Goal: Task Accomplishment & Management: Manage account settings

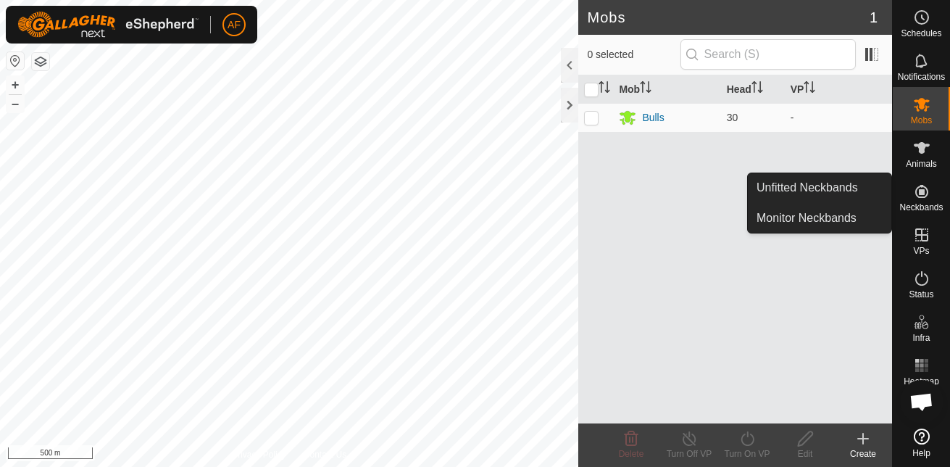
click at [915, 198] on icon at bounding box center [921, 191] width 17 height 17
click at [839, 220] on link "Monitor Neckbands" at bounding box center [819, 218] width 143 height 29
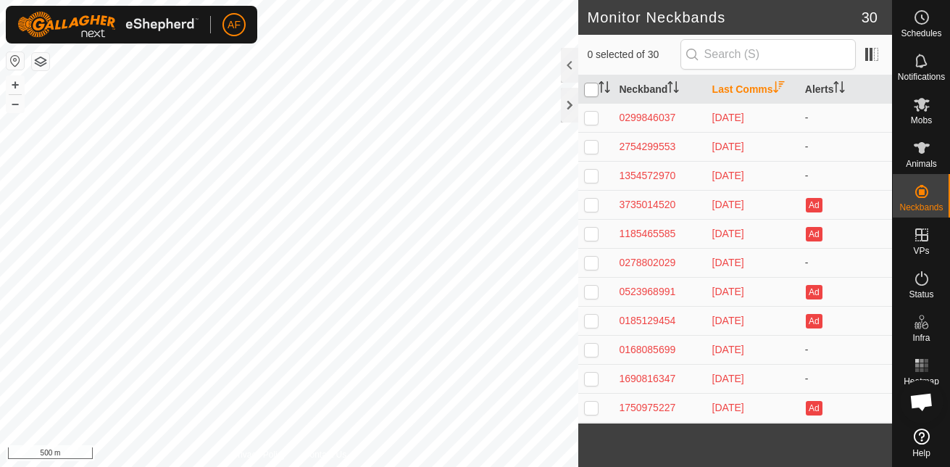
click at [592, 87] on input "checkbox" at bounding box center [591, 90] width 14 height 14
checkbox input "true"
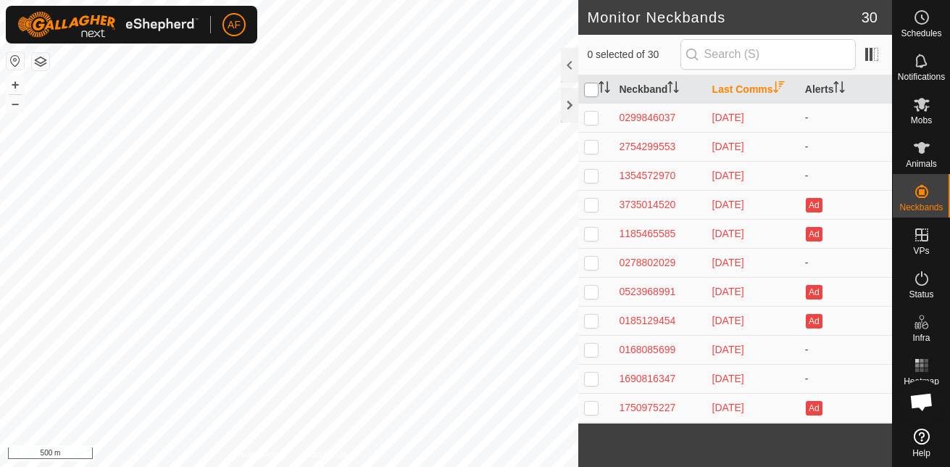
checkbox input "true"
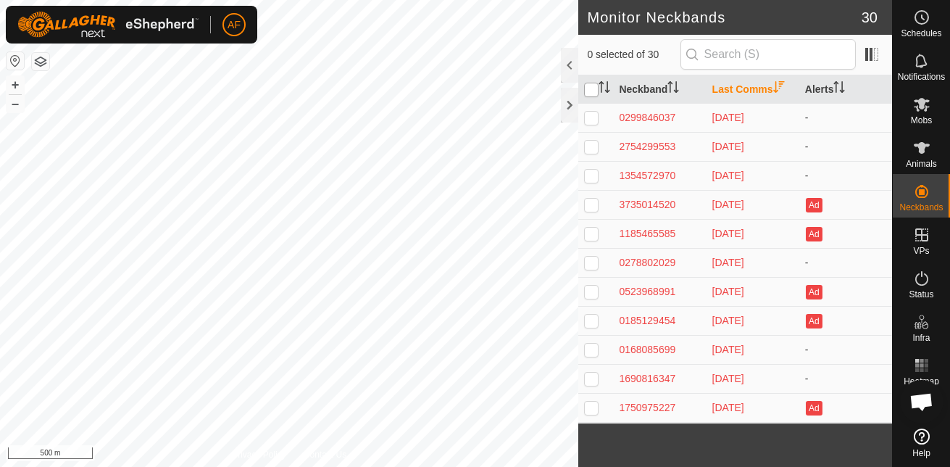
checkbox input "true"
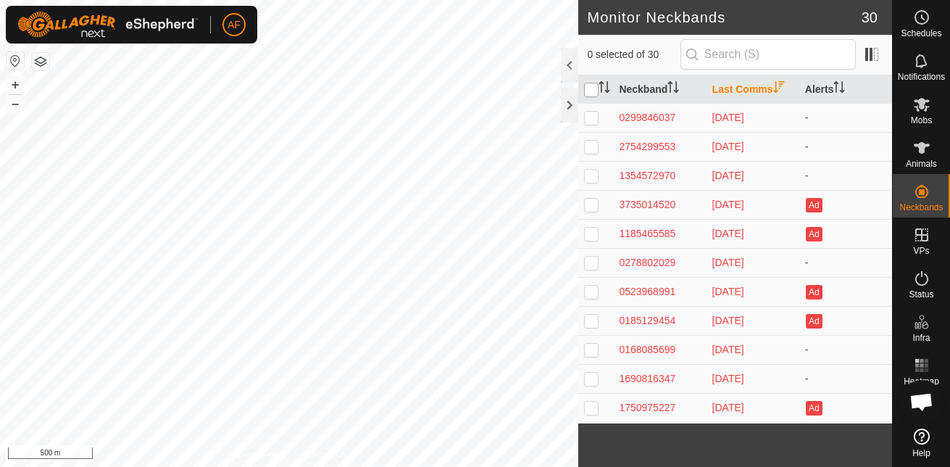
checkbox input "true"
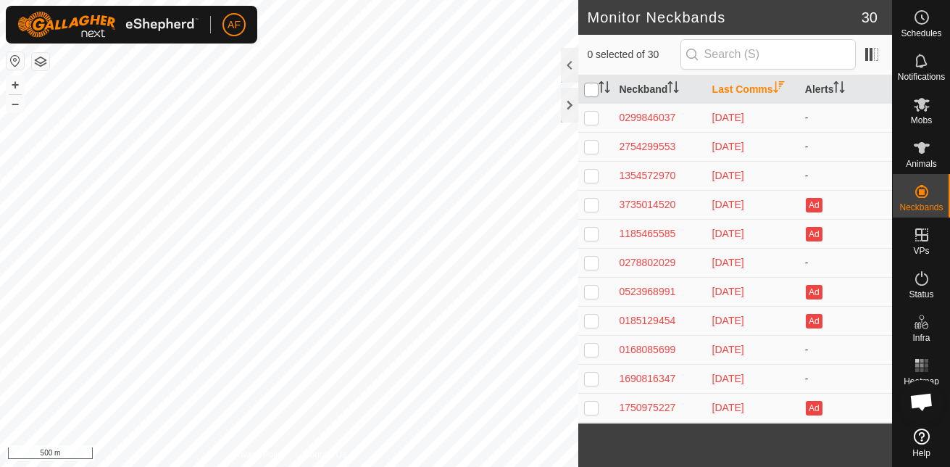
checkbox input "true"
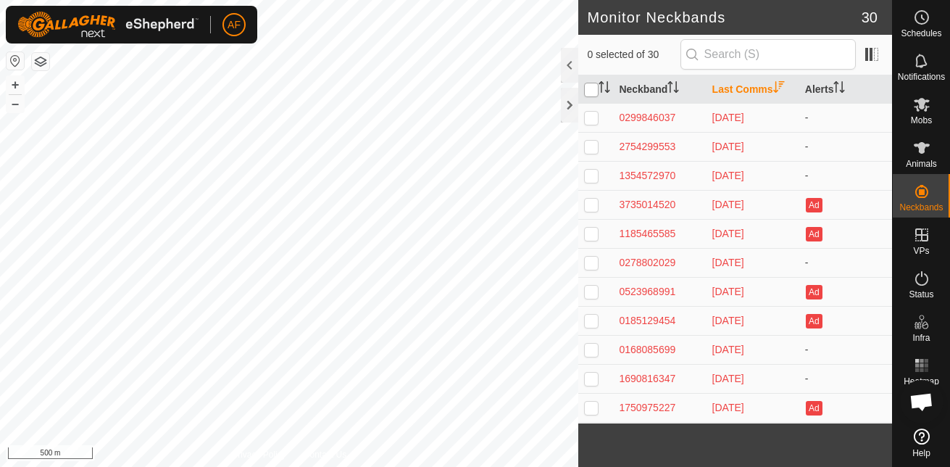
checkbox input "true"
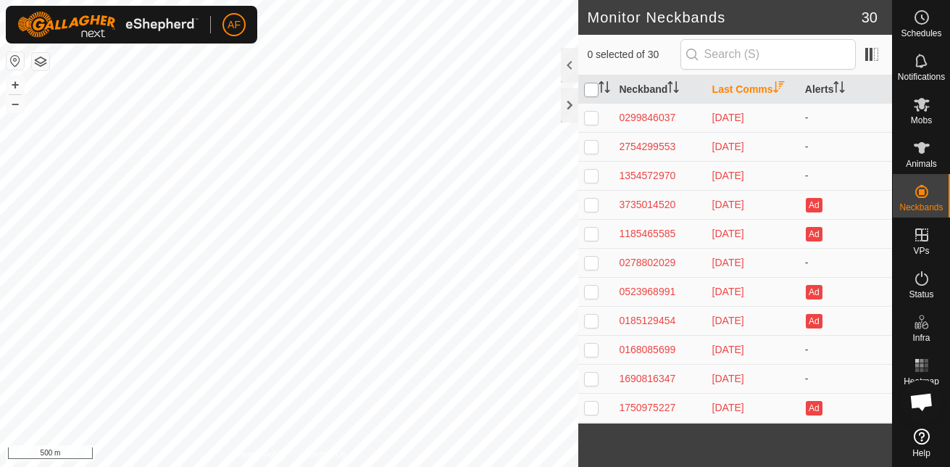
checkbox input "true"
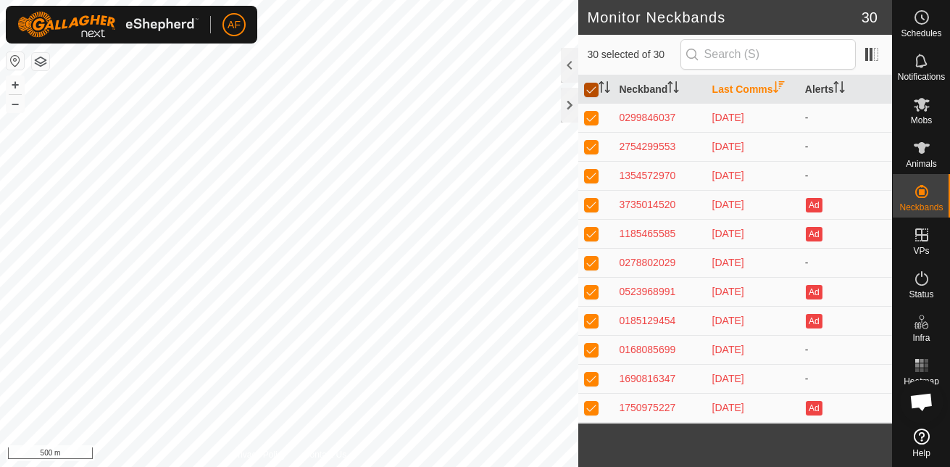
click at [592, 87] on input "checkbox" at bounding box center [591, 90] width 14 height 14
checkbox input "false"
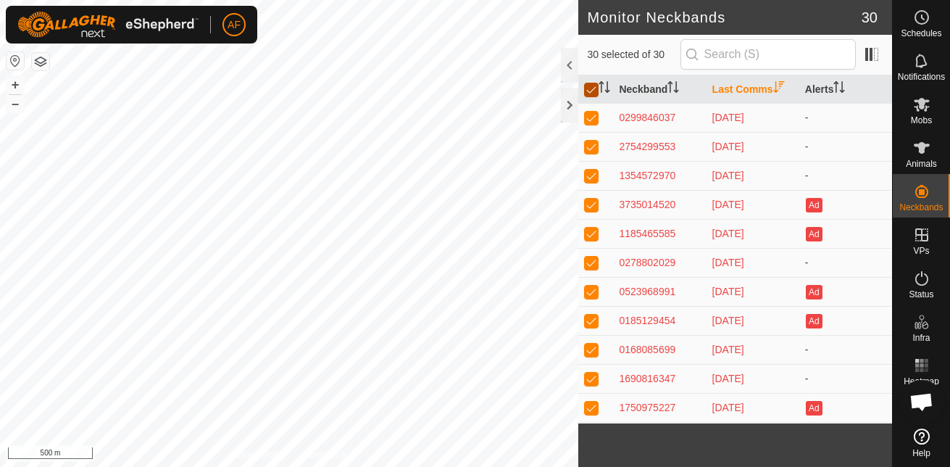
checkbox input "false"
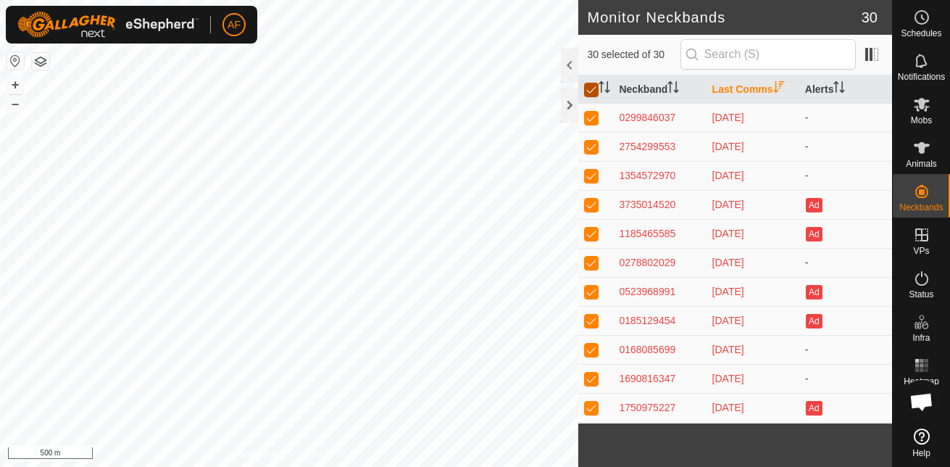
checkbox input "false"
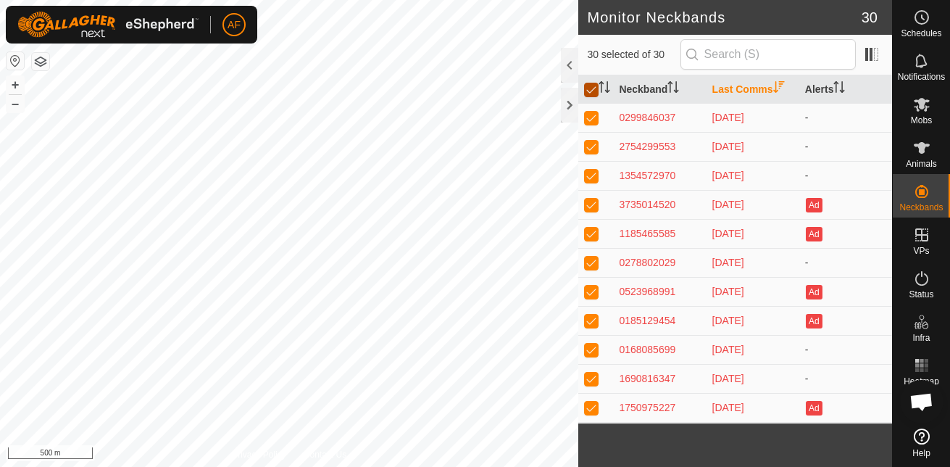
checkbox input "false"
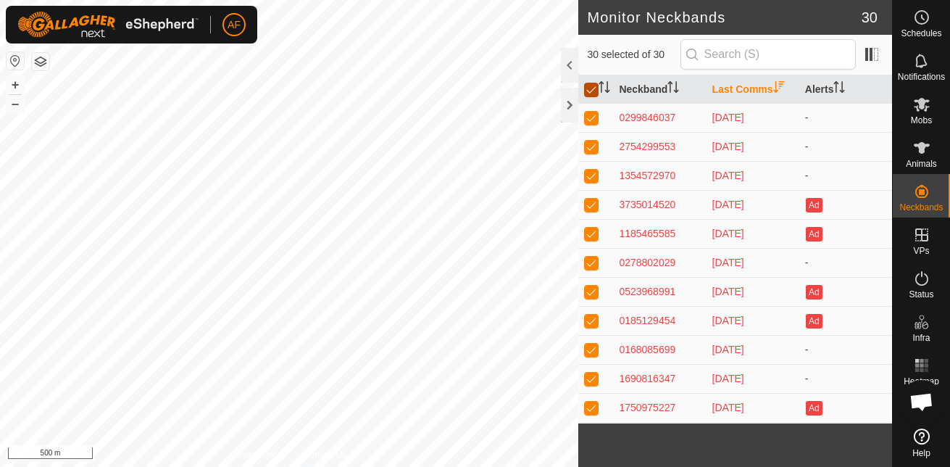
checkbox input "false"
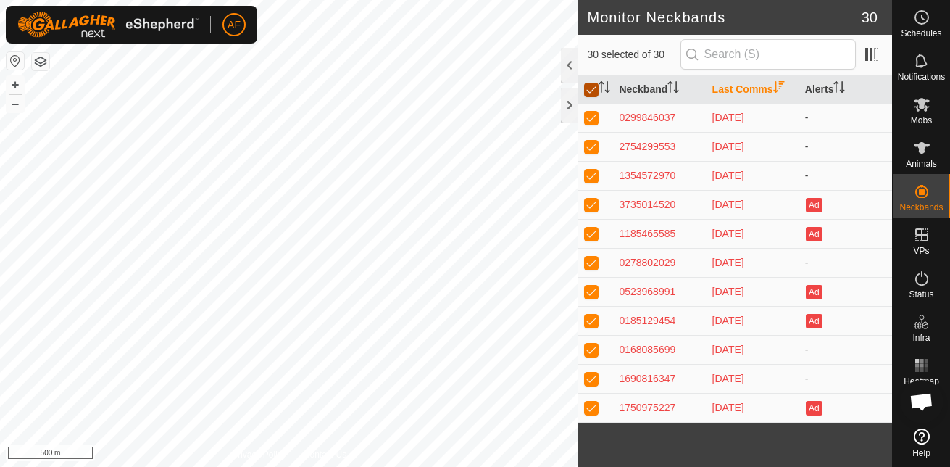
checkbox input "false"
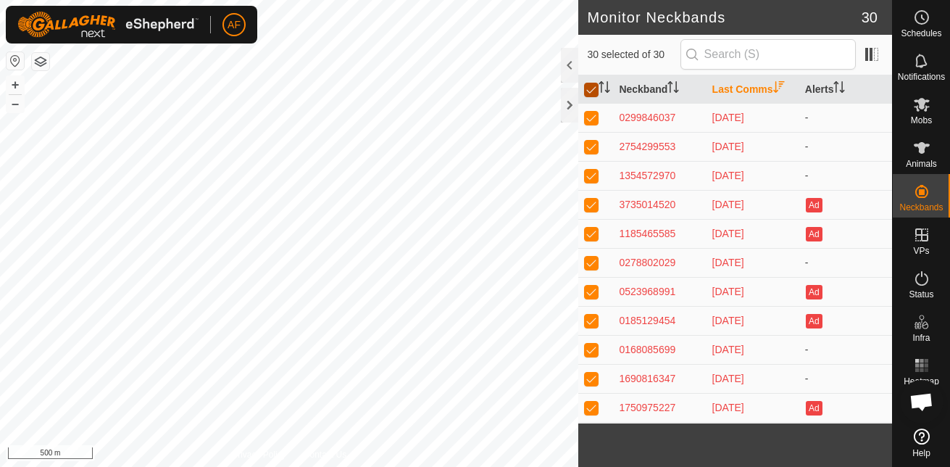
checkbox input "false"
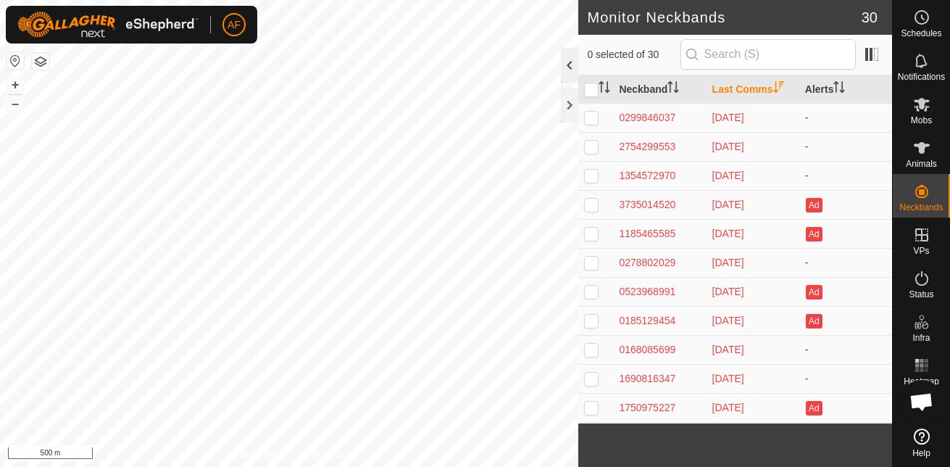
click at [570, 65] on div at bounding box center [569, 65] width 17 height 35
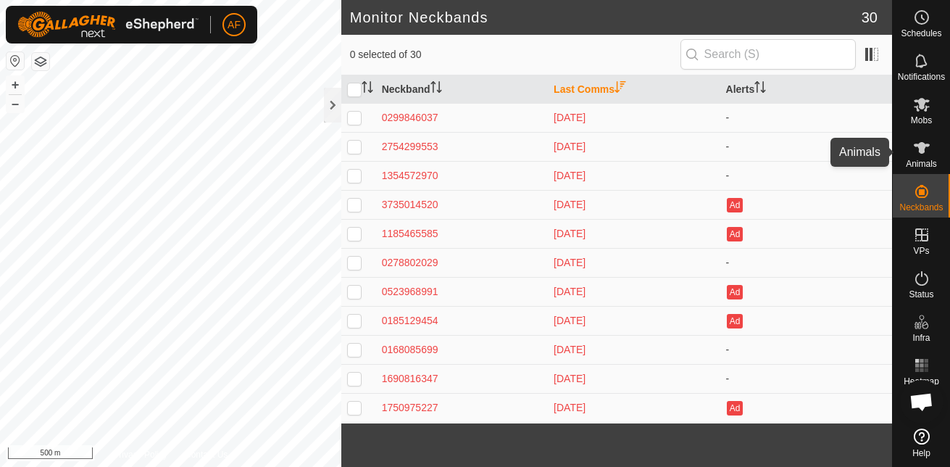
click at [918, 149] on icon at bounding box center [921, 147] width 17 height 17
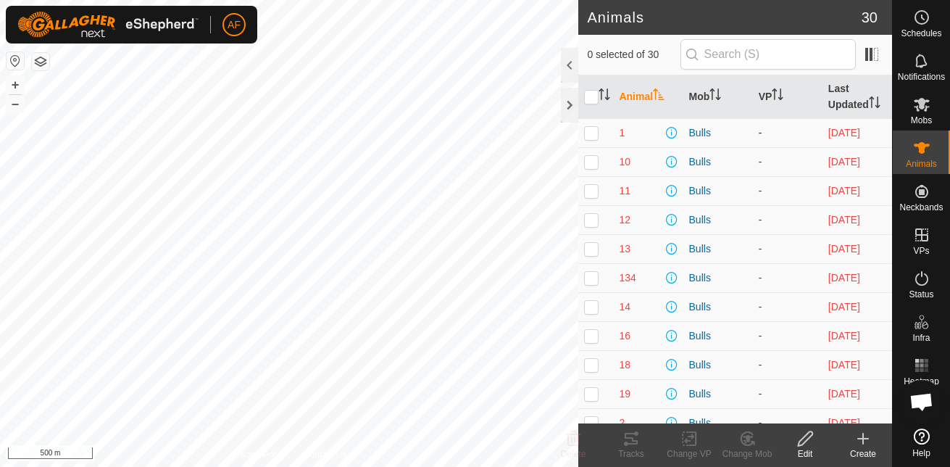
click at [591, 131] on p-checkbox at bounding box center [591, 133] width 14 height 12
checkbox input "true"
click at [590, 97] on input "checkbox" at bounding box center [591, 97] width 14 height 14
checkbox input "true"
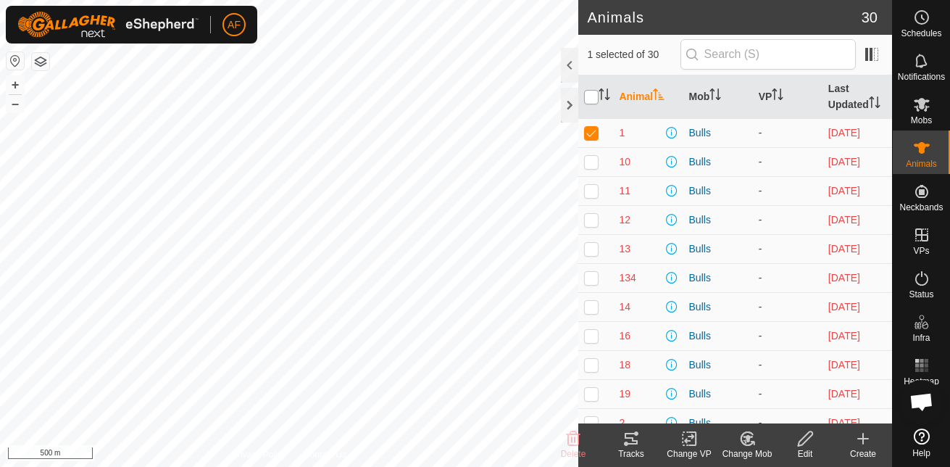
checkbox input "true"
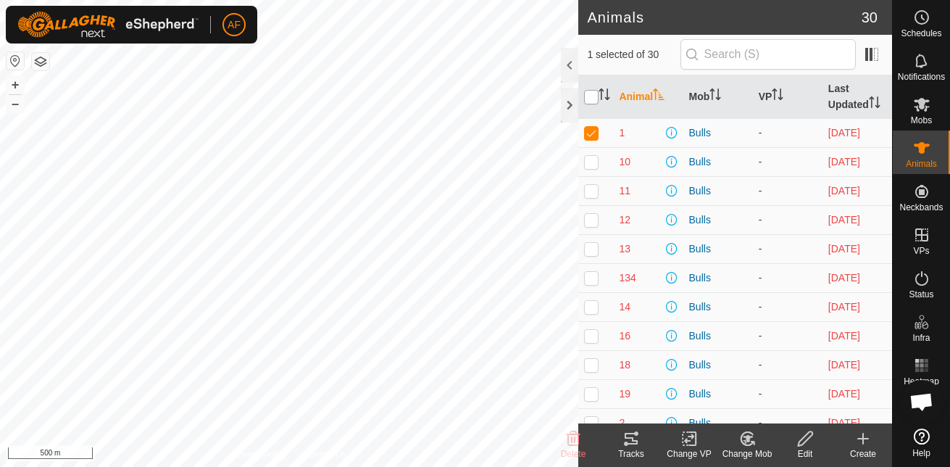
checkbox input "true"
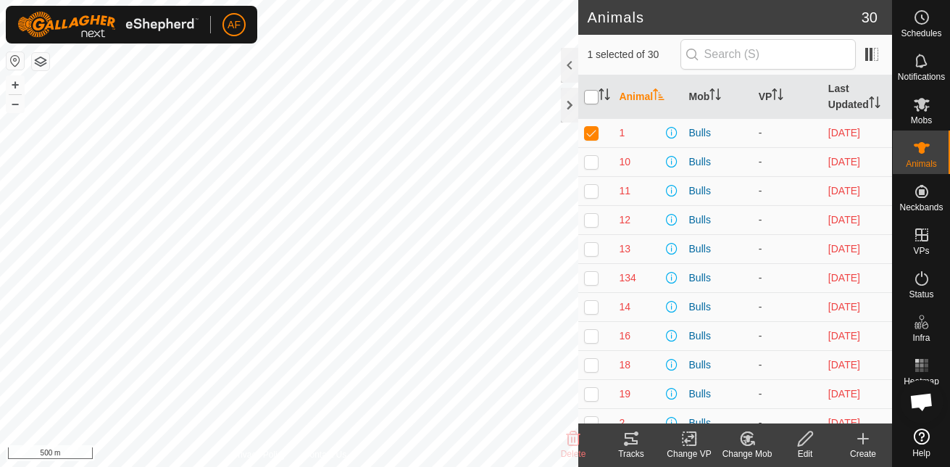
checkbox input "true"
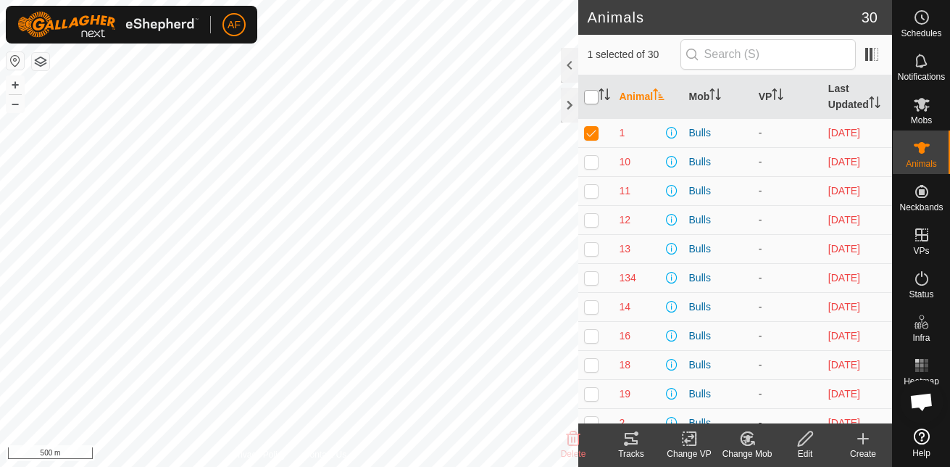
checkbox input "true"
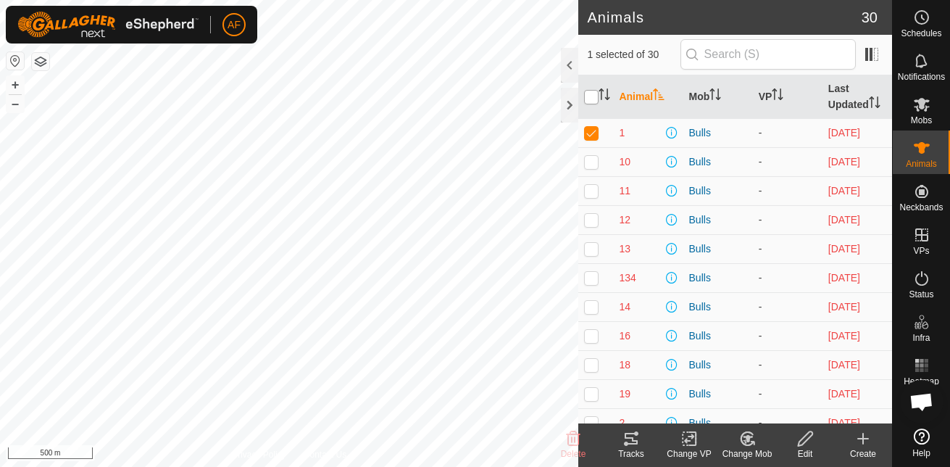
checkbox input "true"
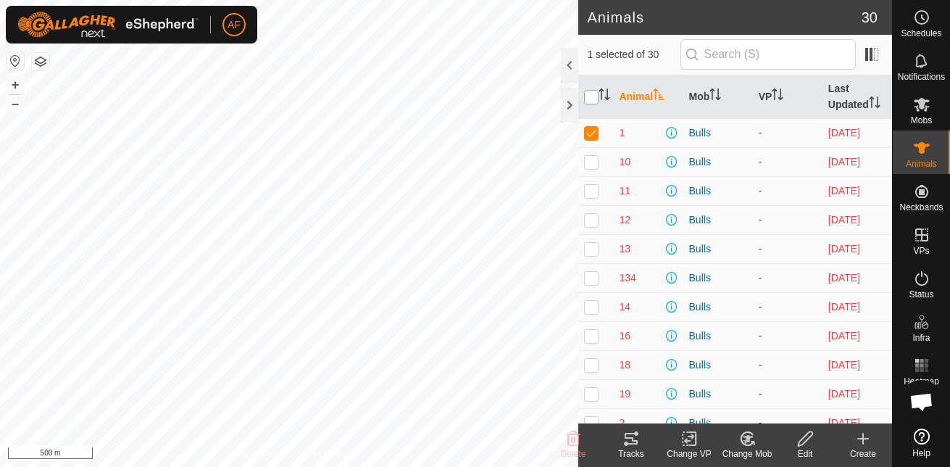
checkbox input "true"
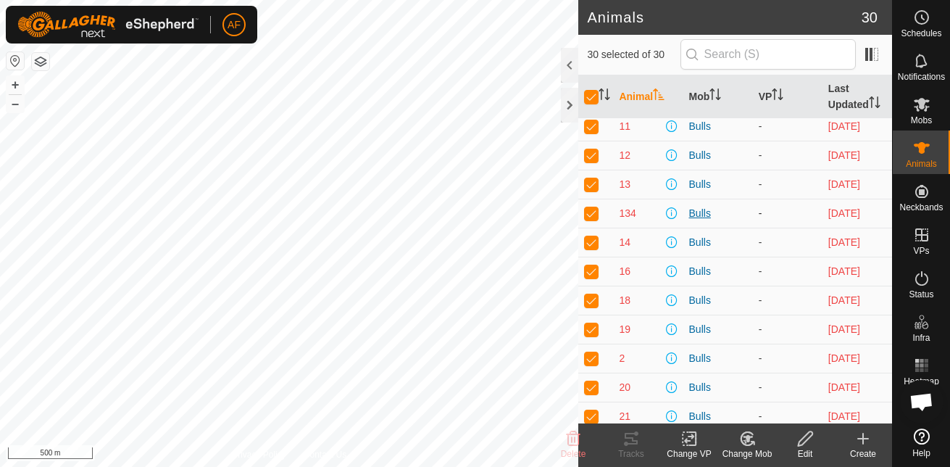
scroll to position [65, 0]
click at [572, 70] on div at bounding box center [569, 65] width 17 height 35
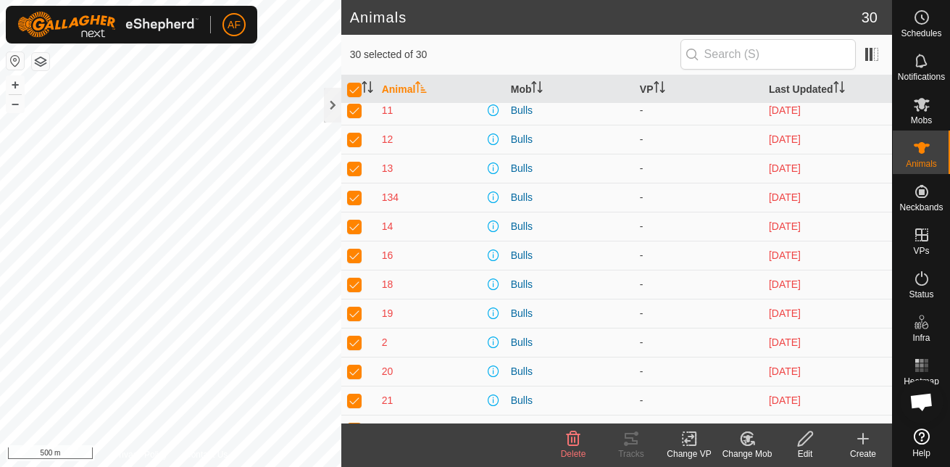
click at [572, 445] on icon at bounding box center [574, 438] width 14 height 14
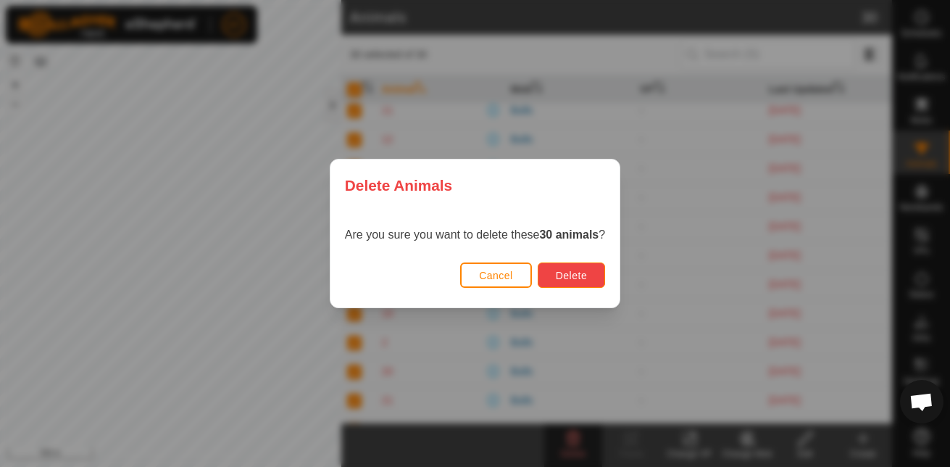
click at [562, 274] on span "Delete" at bounding box center [571, 276] width 31 height 12
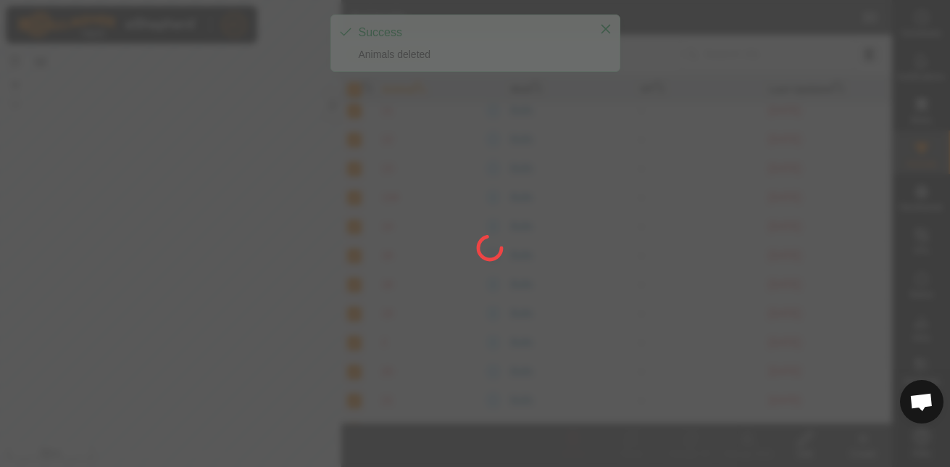
checkbox input "false"
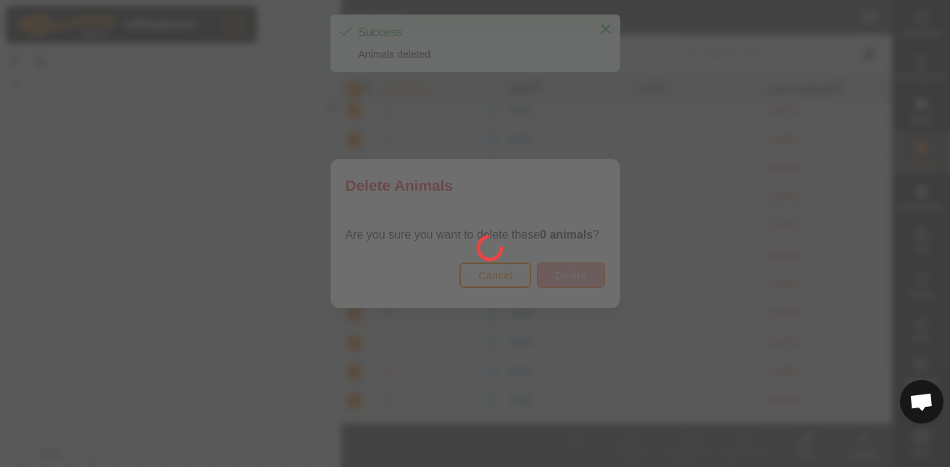
scroll to position [0, 0]
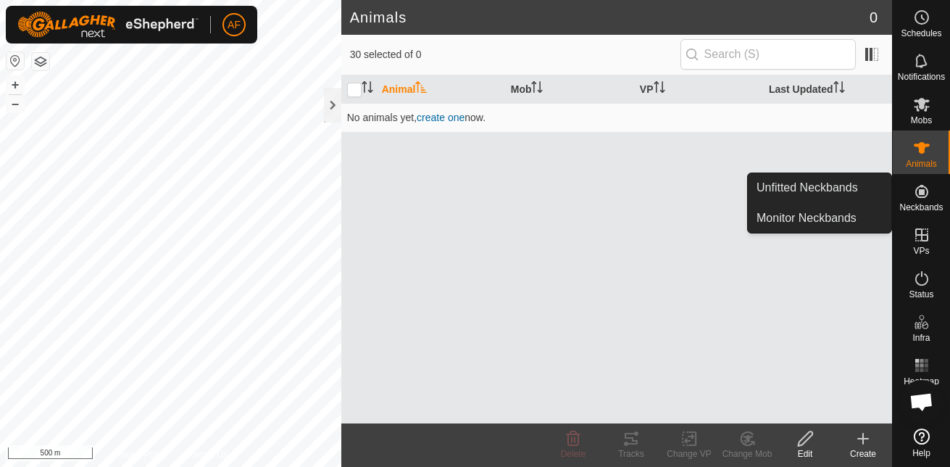
click at [927, 203] on span "Neckbands" at bounding box center [920, 207] width 43 height 9
click at [856, 195] on link "Unfitted Neckbands" at bounding box center [819, 187] width 143 height 29
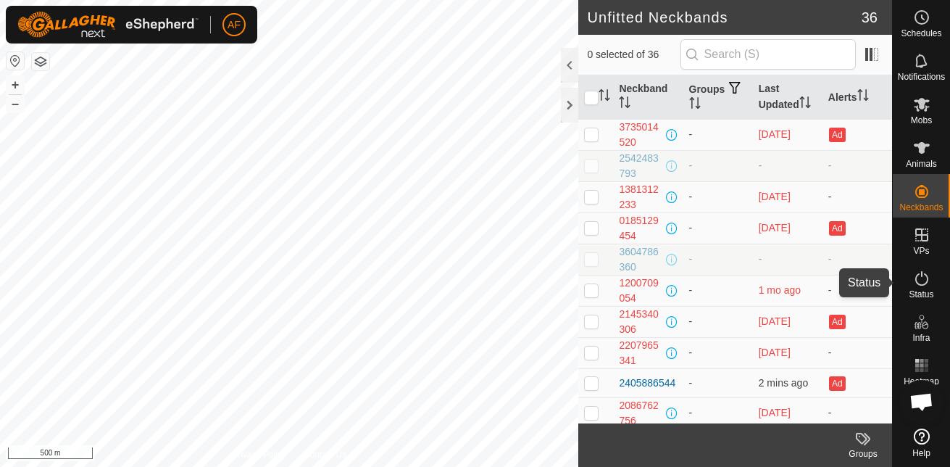
click at [918, 283] on icon at bounding box center [921, 278] width 17 height 17
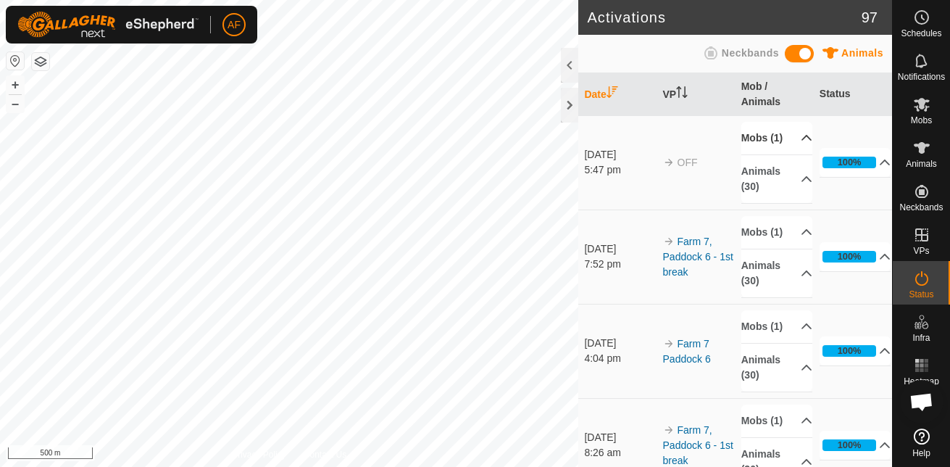
click at [790, 147] on p-accordion-header "Mobs (1)" at bounding box center [777, 138] width 72 height 33
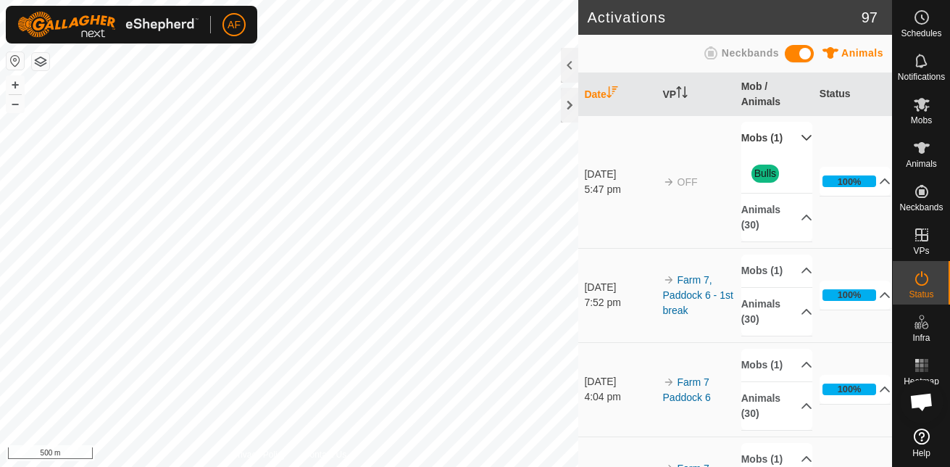
click at [790, 147] on p-accordion-header "Mobs (1)" at bounding box center [777, 138] width 72 height 33
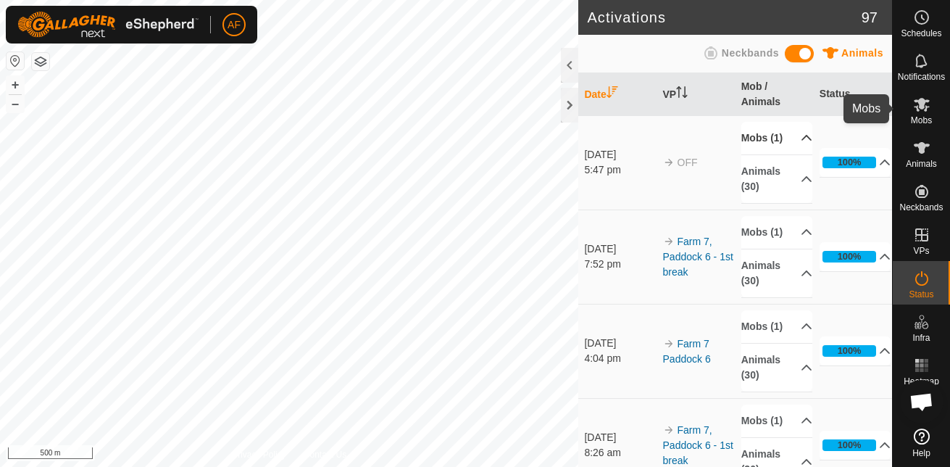
click at [920, 117] on span "Mobs" at bounding box center [921, 120] width 21 height 9
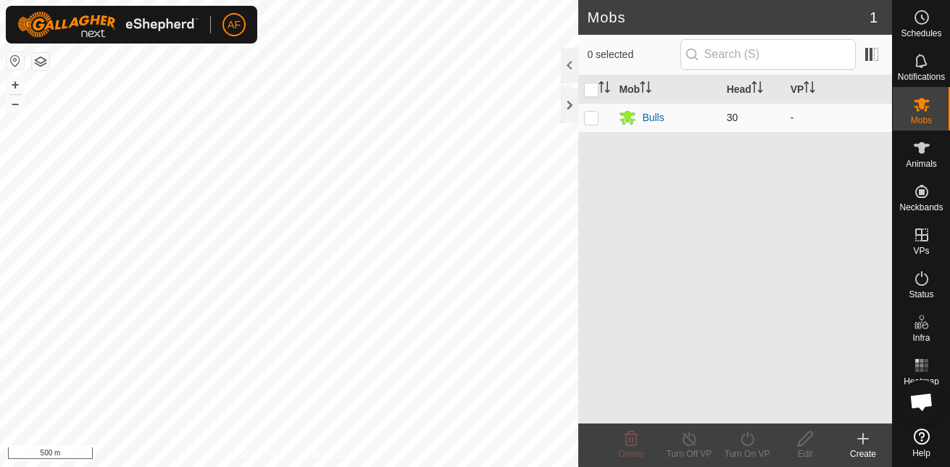
click at [596, 120] on p-checkbox at bounding box center [591, 118] width 14 height 12
checkbox input "true"
click at [633, 441] on icon at bounding box center [632, 438] width 14 height 14
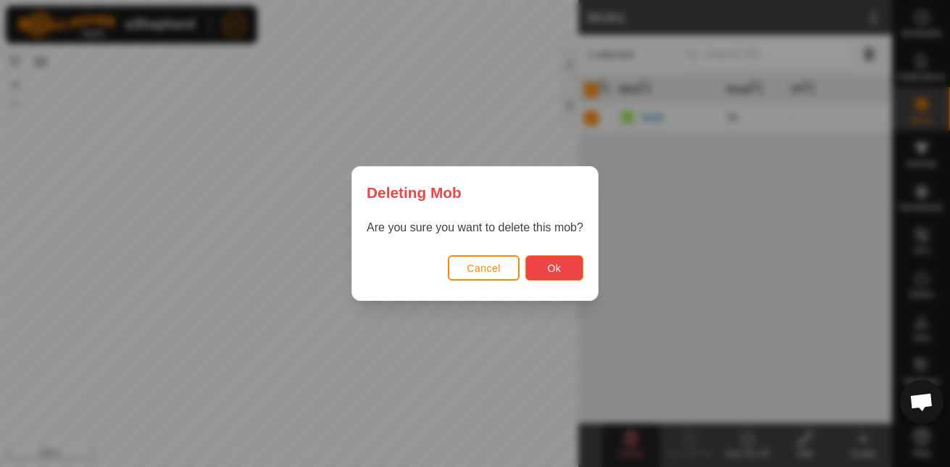
click at [562, 265] on button "Ok" at bounding box center [554, 267] width 58 height 25
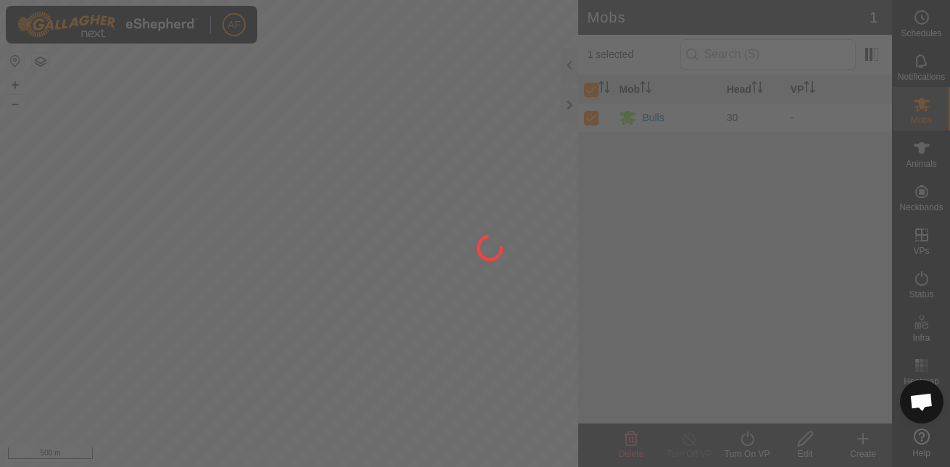
checkbox input "false"
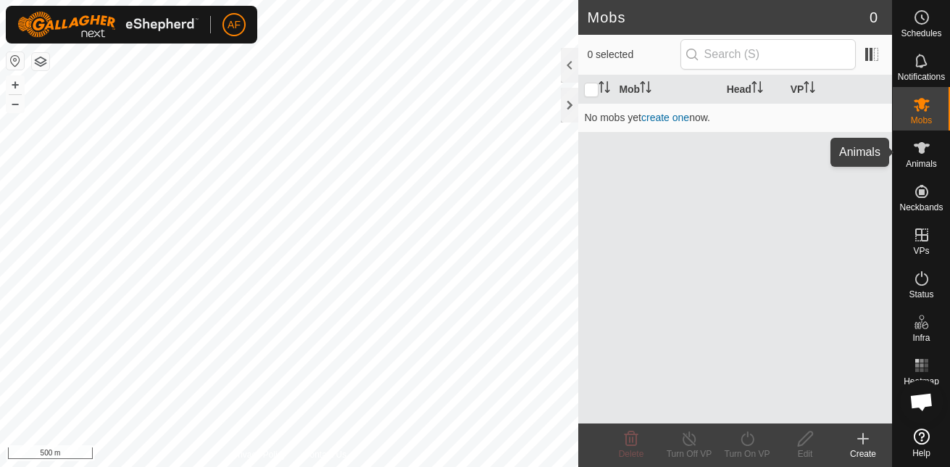
click at [923, 161] on span "Animals" at bounding box center [921, 163] width 31 height 9
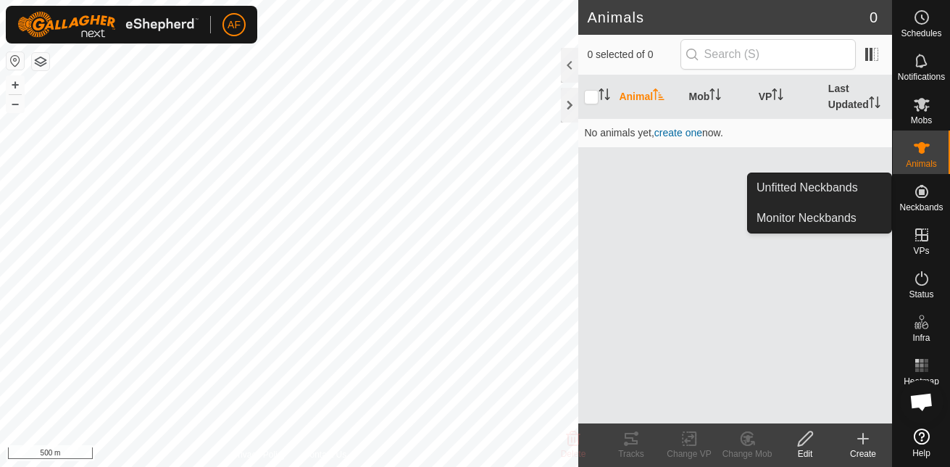
click at [923, 200] on es-neckbands-svg-icon at bounding box center [922, 191] width 26 height 23
click at [833, 217] on link "Monitor Neckbands" at bounding box center [819, 218] width 143 height 29
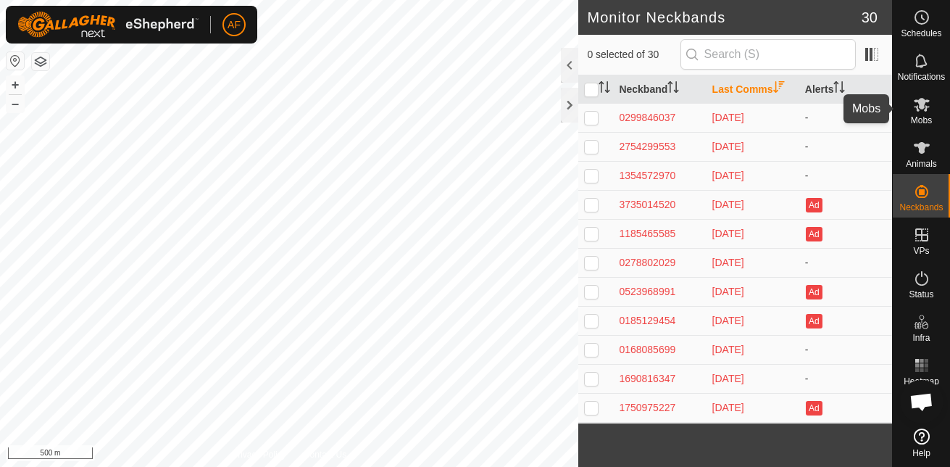
click at [923, 112] on icon at bounding box center [921, 104] width 17 height 17
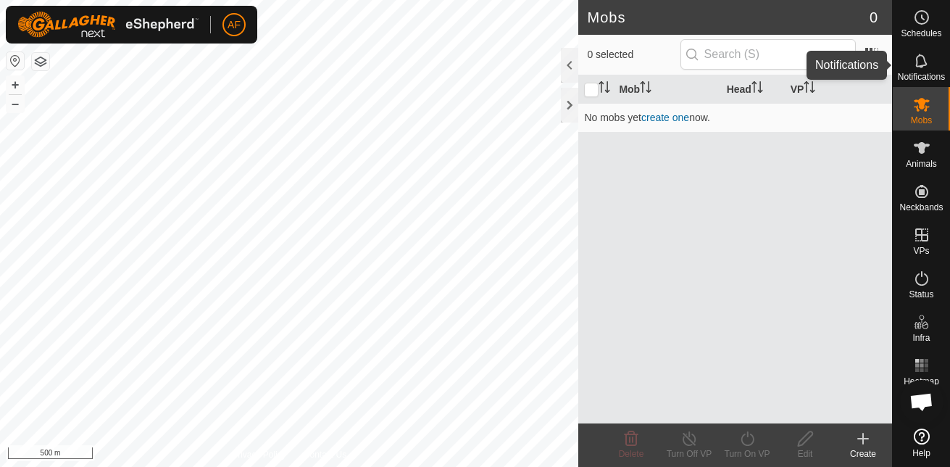
click at [923, 80] on span "Notifications" at bounding box center [921, 76] width 47 height 9
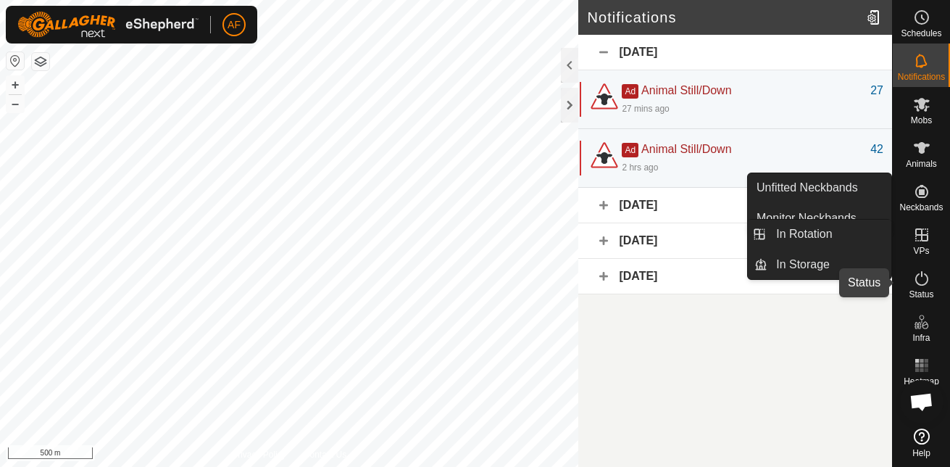
click at [926, 280] on icon at bounding box center [921, 278] width 17 height 17
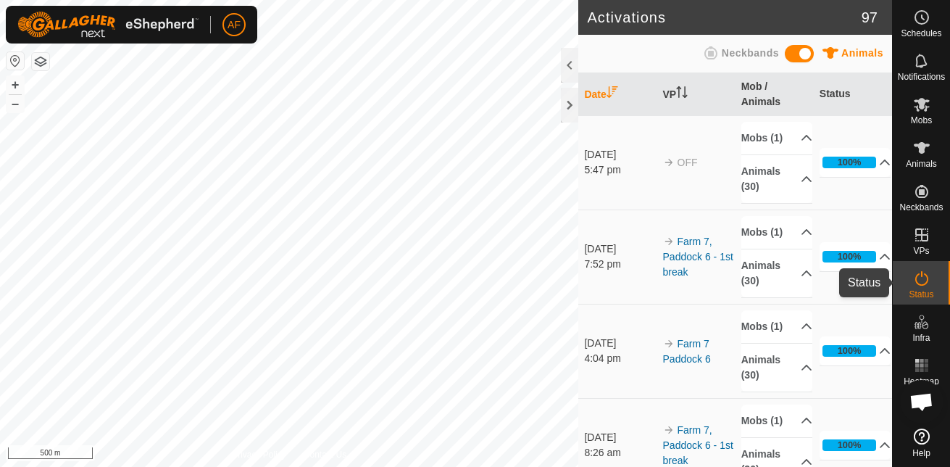
click at [924, 286] on icon at bounding box center [921, 278] width 17 height 17
click at [717, 55] on icon at bounding box center [710, 52] width 13 height 13
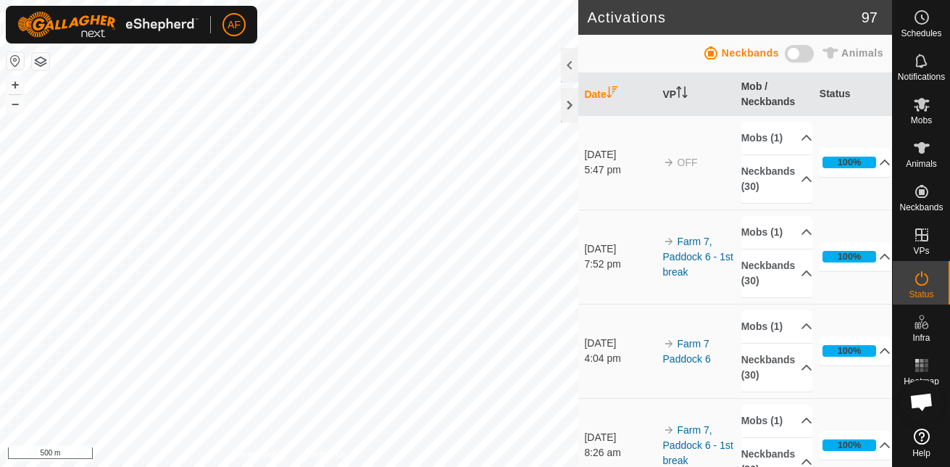
click at [799, 49] on span at bounding box center [799, 53] width 29 height 17
click at [757, 53] on span "Neckbands" at bounding box center [750, 53] width 57 height 12
click at [810, 51] on span at bounding box center [799, 53] width 29 height 17
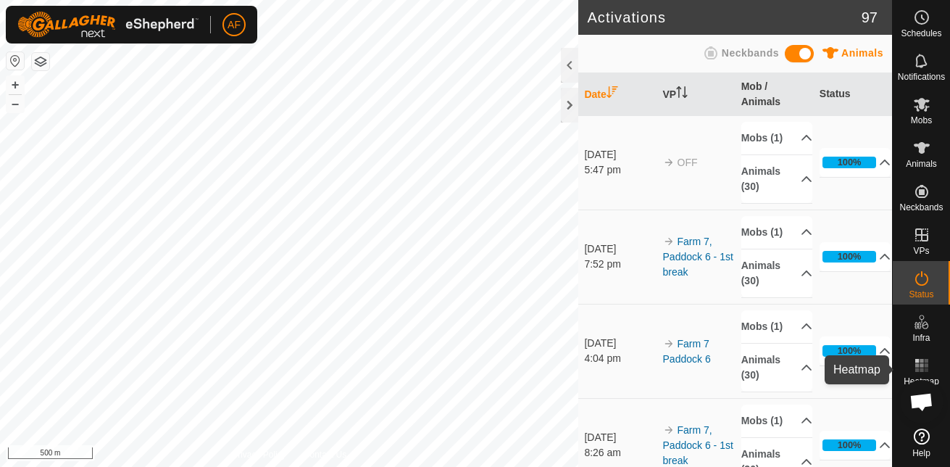
click at [920, 367] on icon at bounding box center [921, 365] width 17 height 17
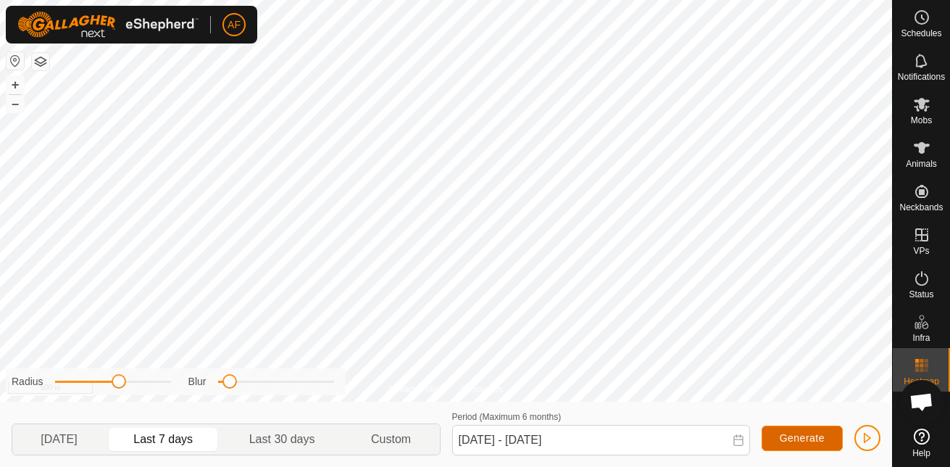
click at [825, 441] on button "Generate" at bounding box center [802, 437] width 81 height 25
click at [794, 435] on span "Generate" at bounding box center [802, 438] width 45 height 12
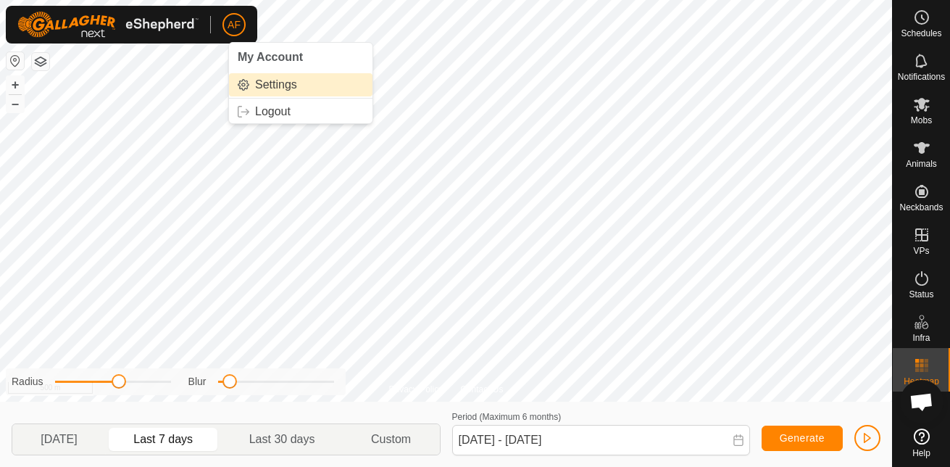
click at [277, 83] on link "Settings" at bounding box center [300, 84] width 143 height 23
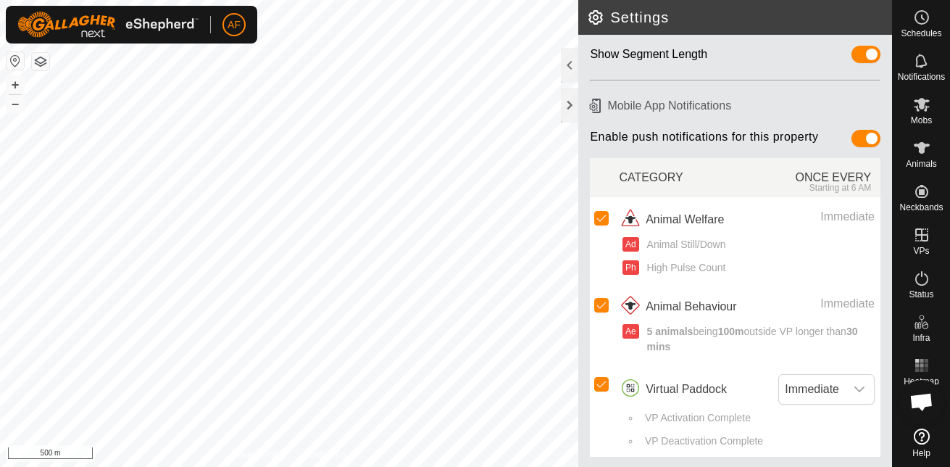
scroll to position [107, 0]
click at [573, 63] on div at bounding box center [569, 65] width 17 height 35
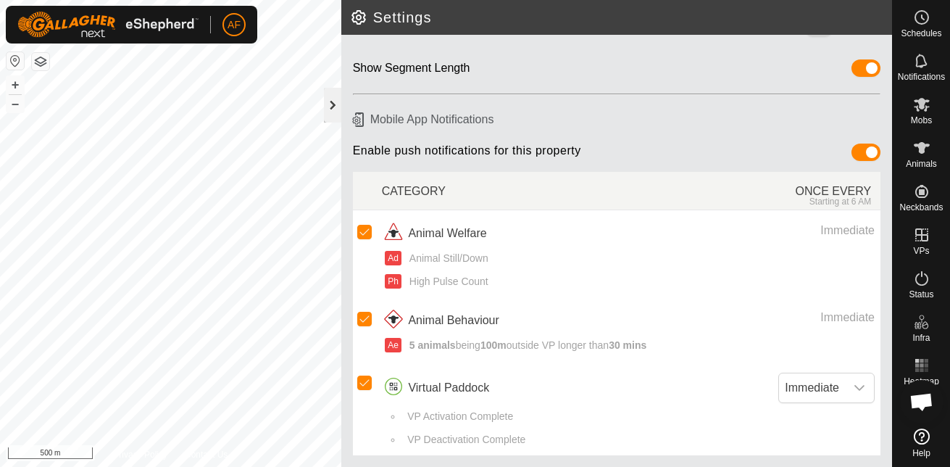
click at [331, 107] on div at bounding box center [332, 105] width 17 height 35
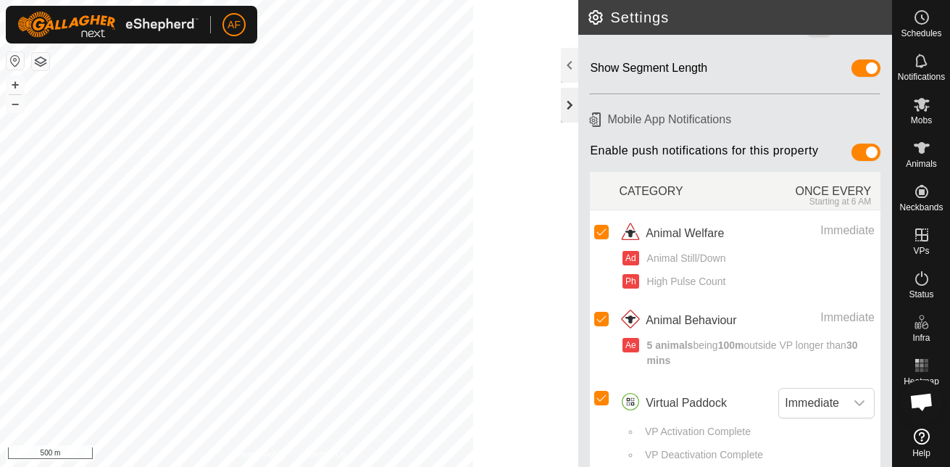
scroll to position [107, 0]
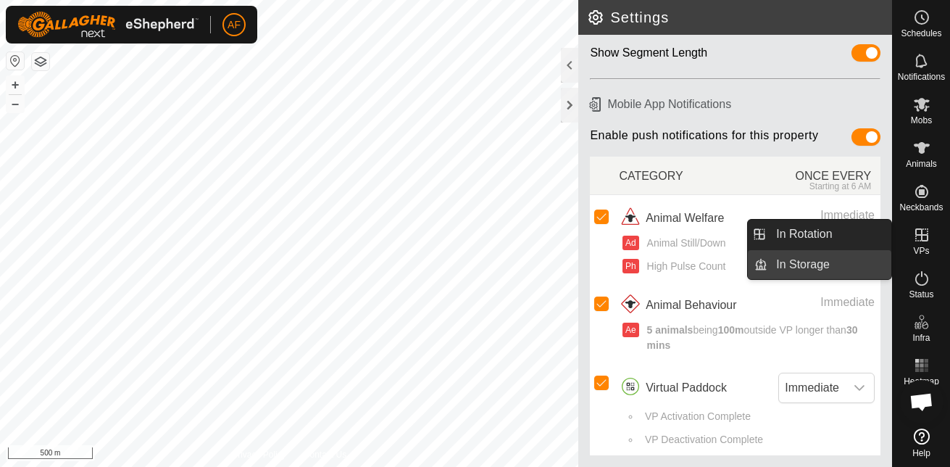
click at [815, 271] on link "In Storage" at bounding box center [829, 264] width 124 height 29
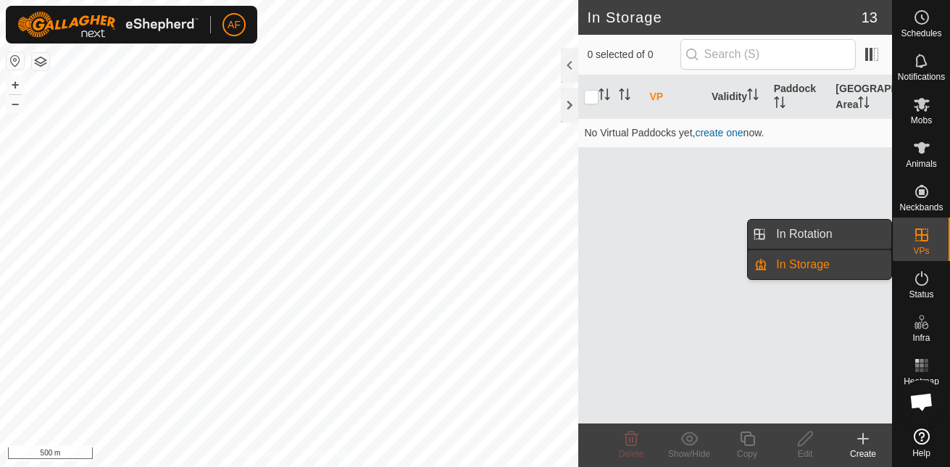
click at [807, 230] on link "In Rotation" at bounding box center [829, 234] width 124 height 29
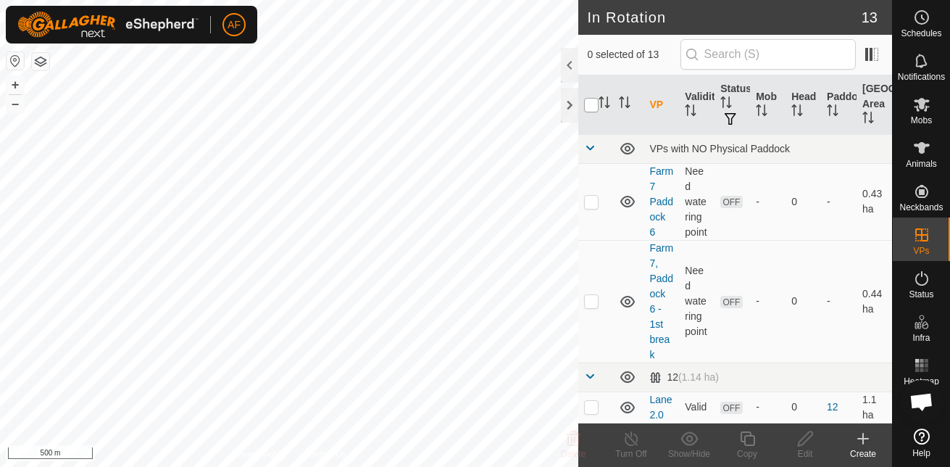
click at [592, 107] on input "checkbox" at bounding box center [591, 105] width 14 height 14
checkbox input "true"
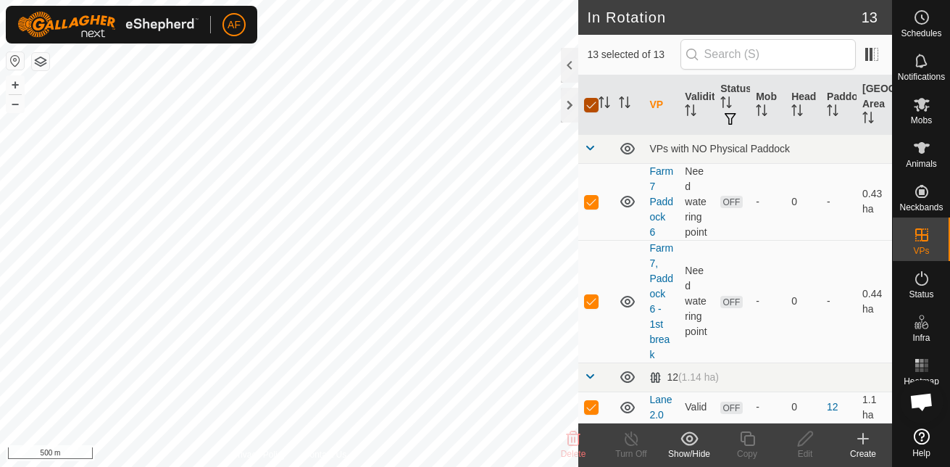
checkbox input "true"
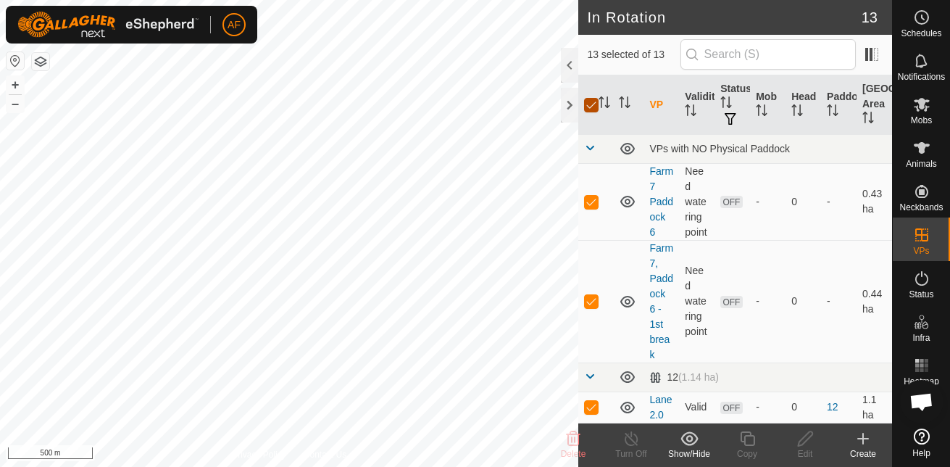
checkbox input "true"
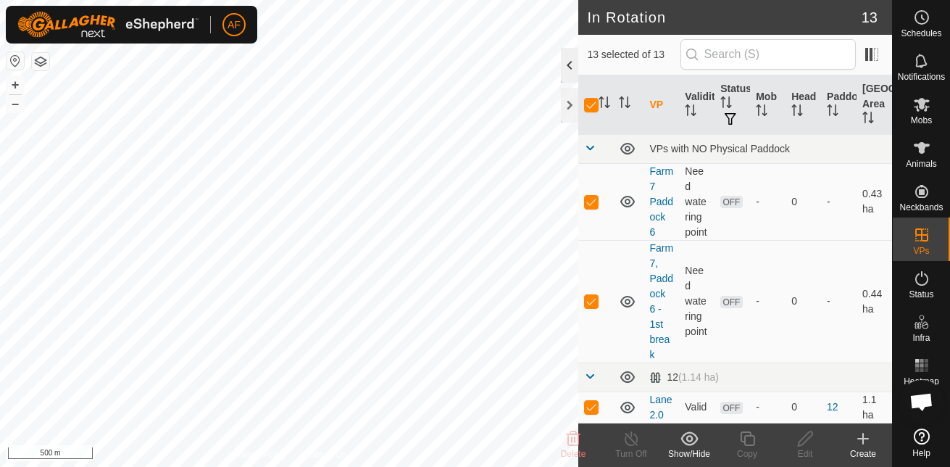
click at [567, 68] on div at bounding box center [569, 65] width 17 height 35
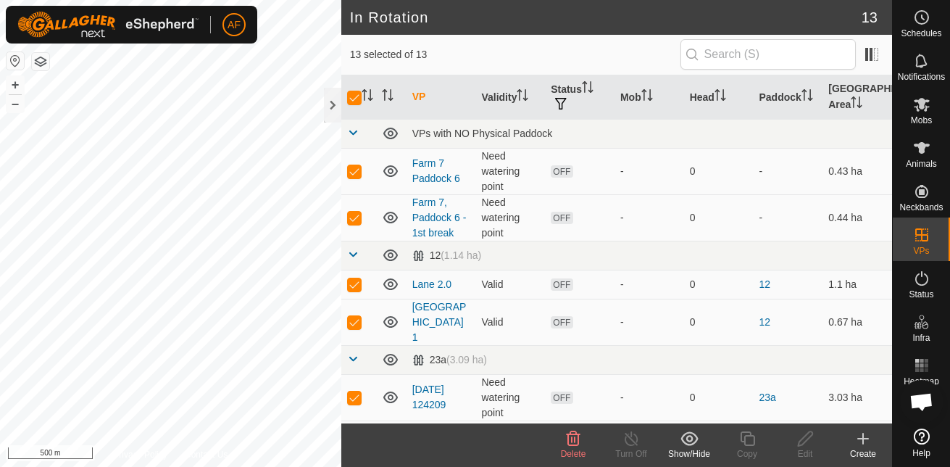
click at [567, 435] on icon at bounding box center [574, 438] width 14 height 14
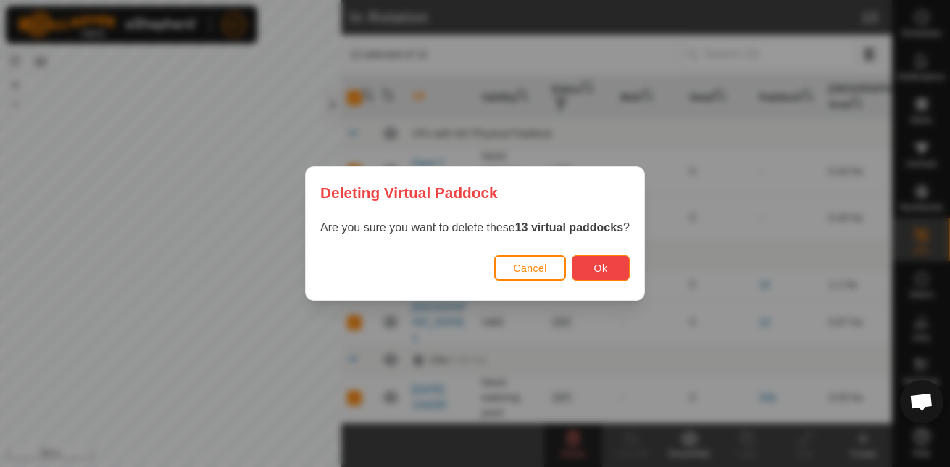
click at [595, 270] on span "Ok" at bounding box center [601, 268] width 14 height 12
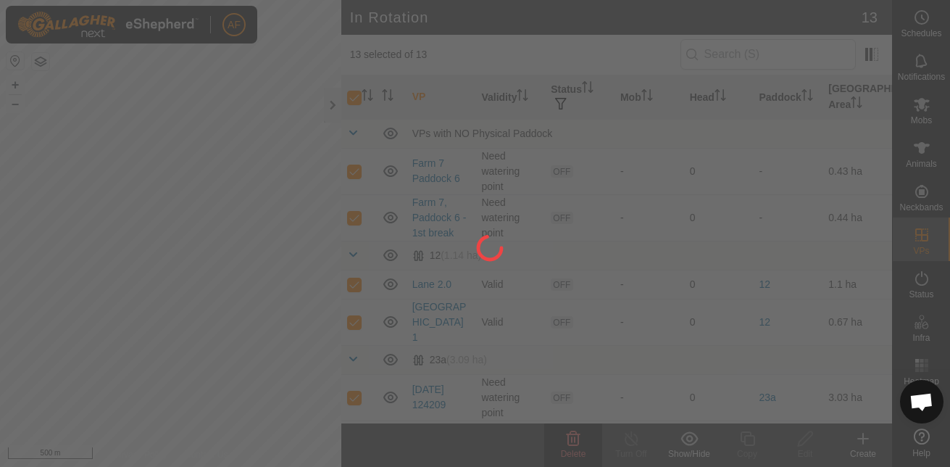
checkbox input "false"
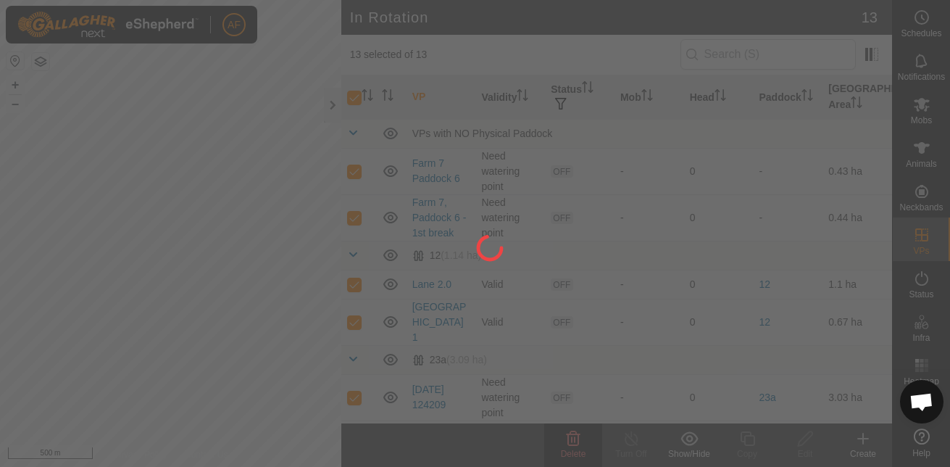
checkbox input "false"
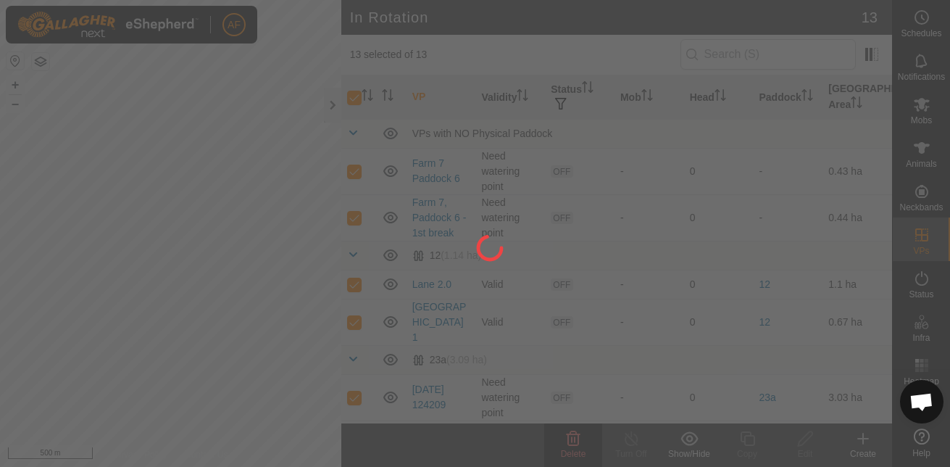
checkbox input "false"
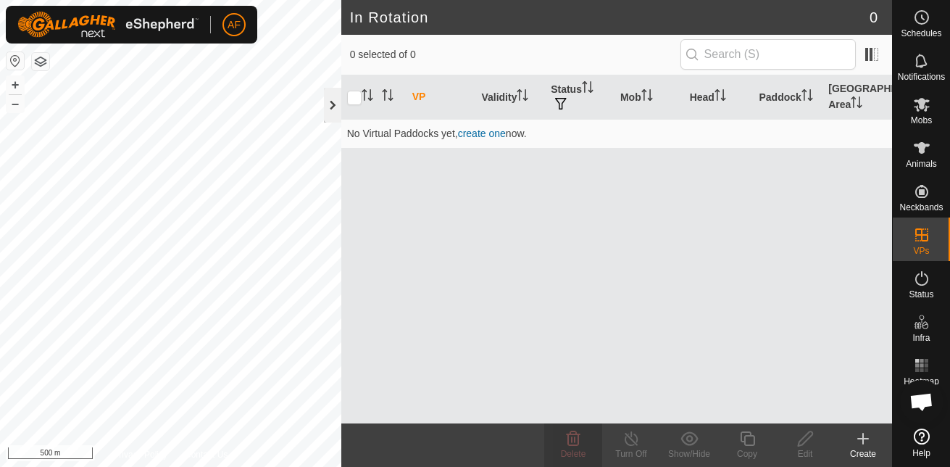
click at [331, 109] on div at bounding box center [332, 105] width 17 height 35
